Goal: Answer question/provide support: Share knowledge or assist other users

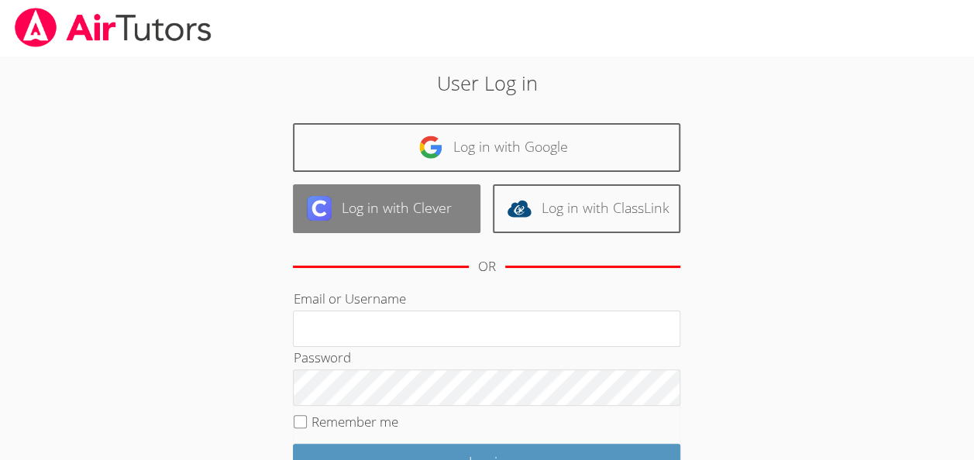
click at [393, 212] on link "Log in with Clever" at bounding box center [386, 208] width 187 height 49
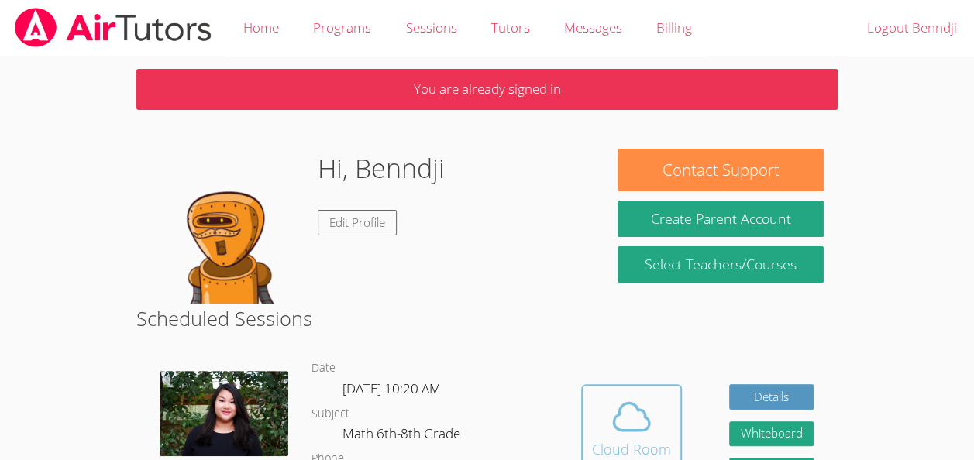
click at [650, 431] on icon at bounding box center [631, 416] width 43 height 43
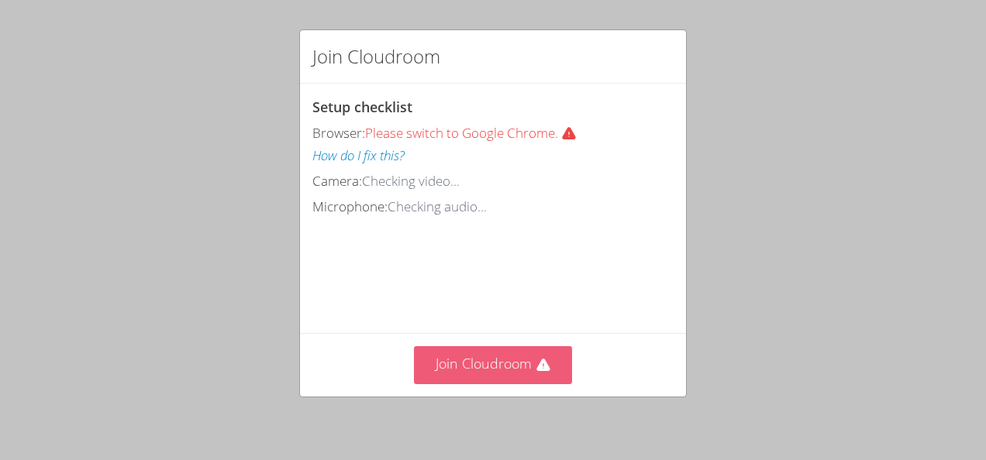
click at [470, 374] on button "Join Cloudroom" at bounding box center [493, 365] width 159 height 38
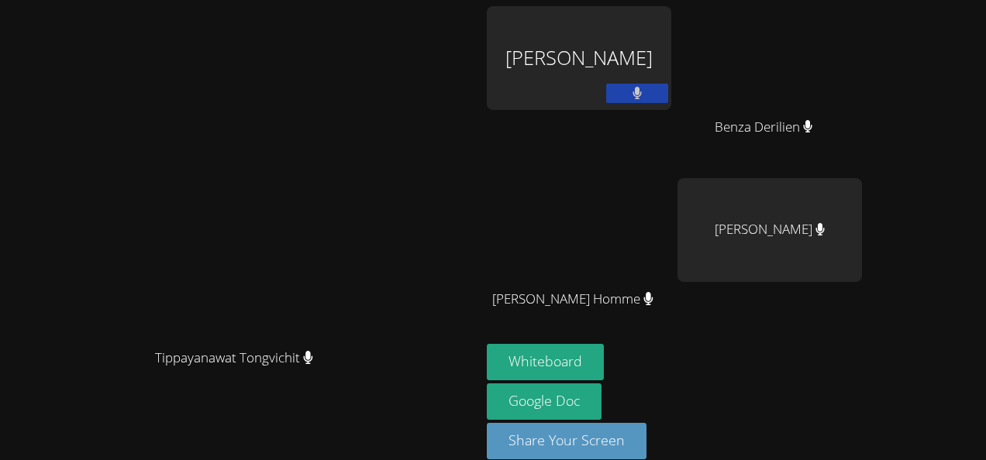
click at [671, 57] on div "Benndji Deshommes" at bounding box center [579, 58] width 184 height 104
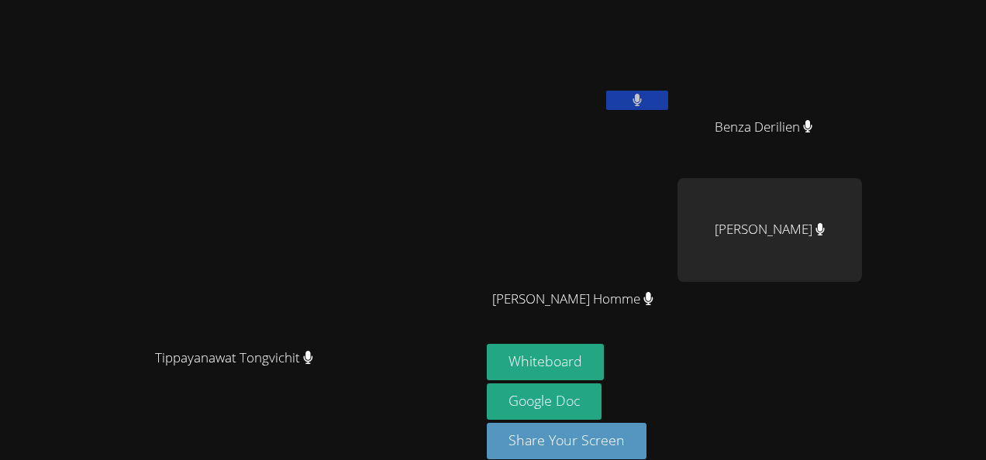
click at [671, 69] on div "Benndji Deshommes" at bounding box center [579, 61] width 184 height 111
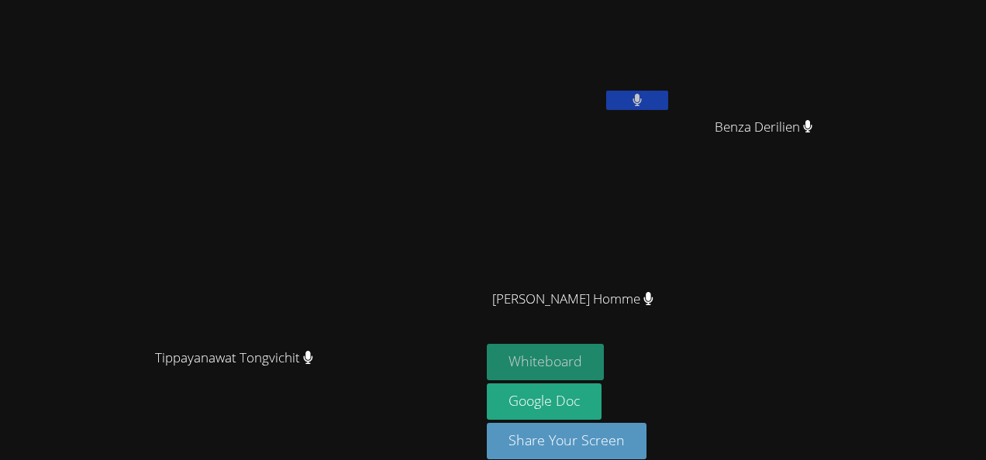
click at [604, 369] on button "Whiteboard" at bounding box center [545, 362] width 117 height 36
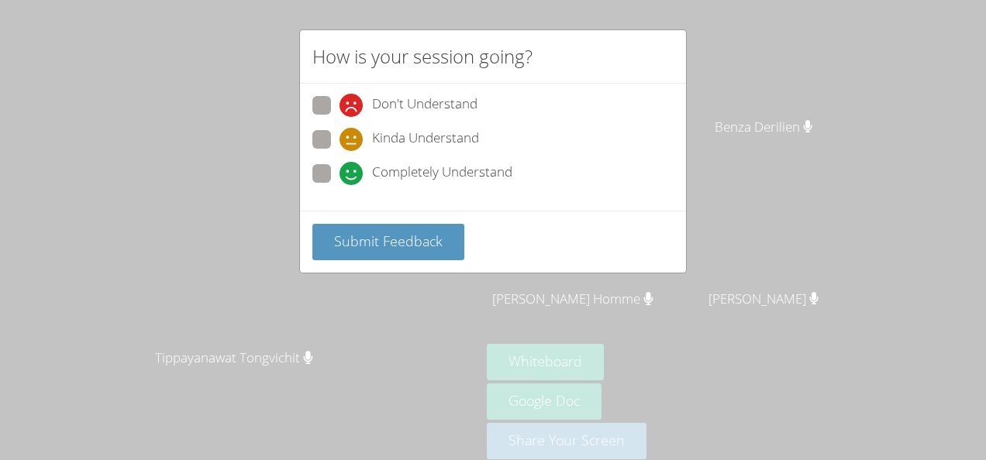
click at [346, 147] on icon at bounding box center [350, 139] width 23 height 23
click at [346, 143] on input "Kinda Understand" at bounding box center [345, 136] width 13 height 13
radio input "true"
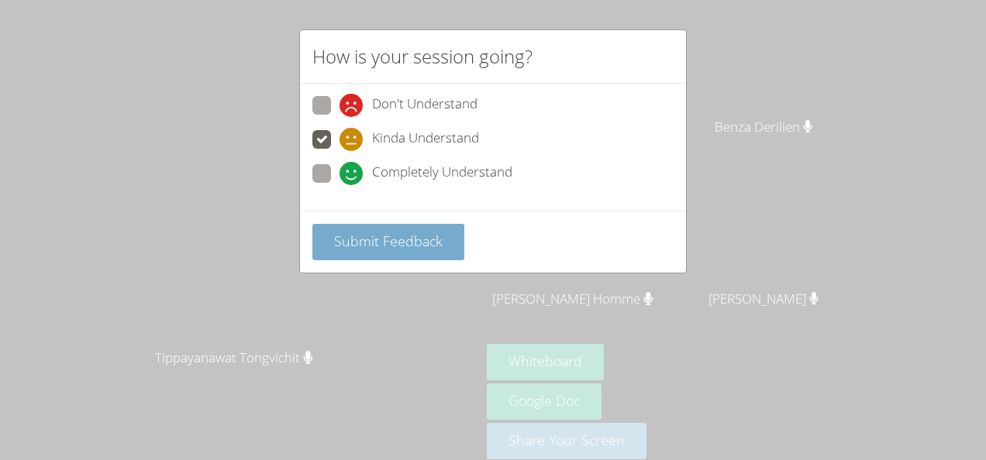
click at [403, 250] on button "Submit Feedback" at bounding box center [388, 242] width 152 height 36
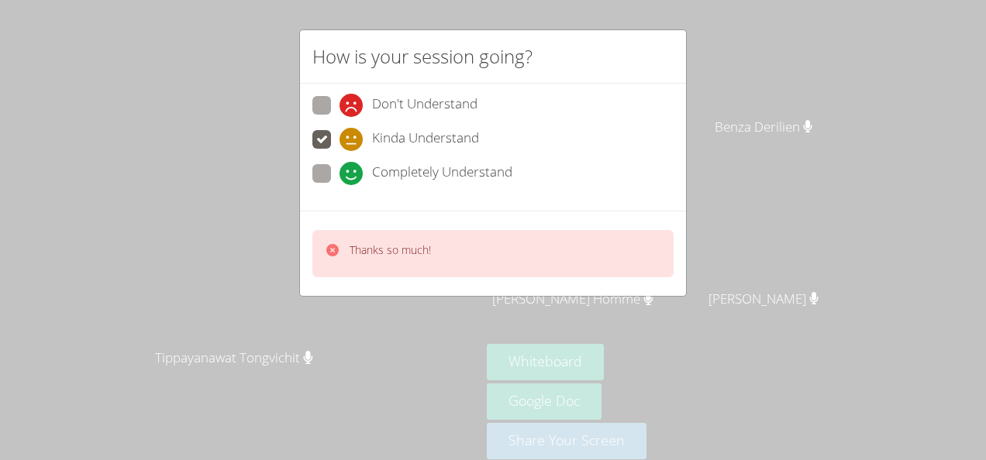
click at [335, 249] on icon at bounding box center [332, 250] width 12 height 12
